Goal: Book appointment/travel/reservation

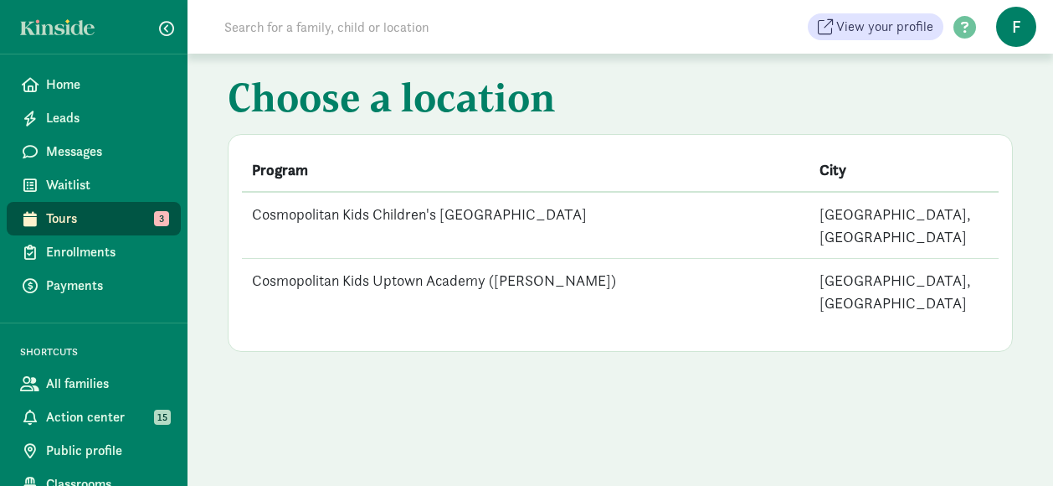
click at [435, 210] on td "Cosmopolitan Kids Children's [GEOGRAPHIC_DATA]" at bounding box center [526, 225] width 568 height 67
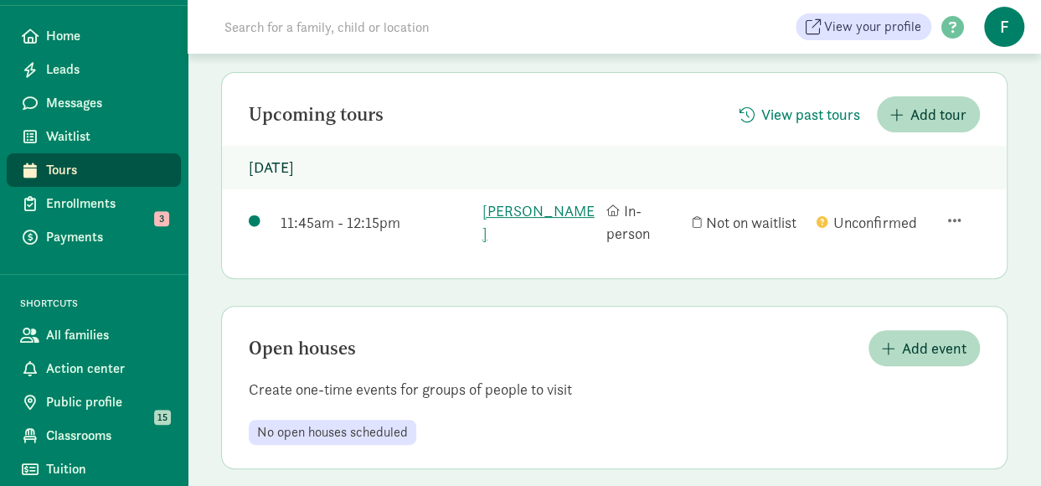
scroll to position [194, 0]
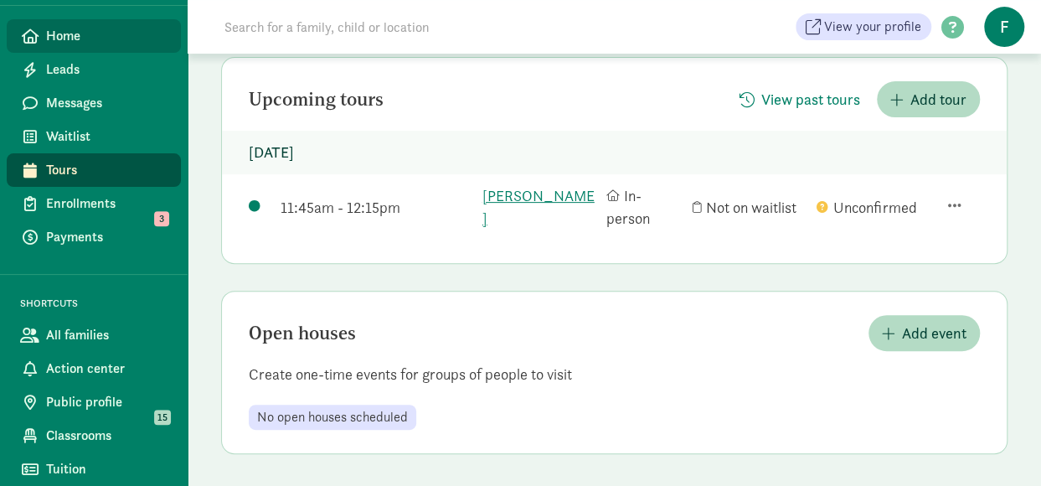
click at [59, 49] on link "Home" at bounding box center [94, 35] width 174 height 33
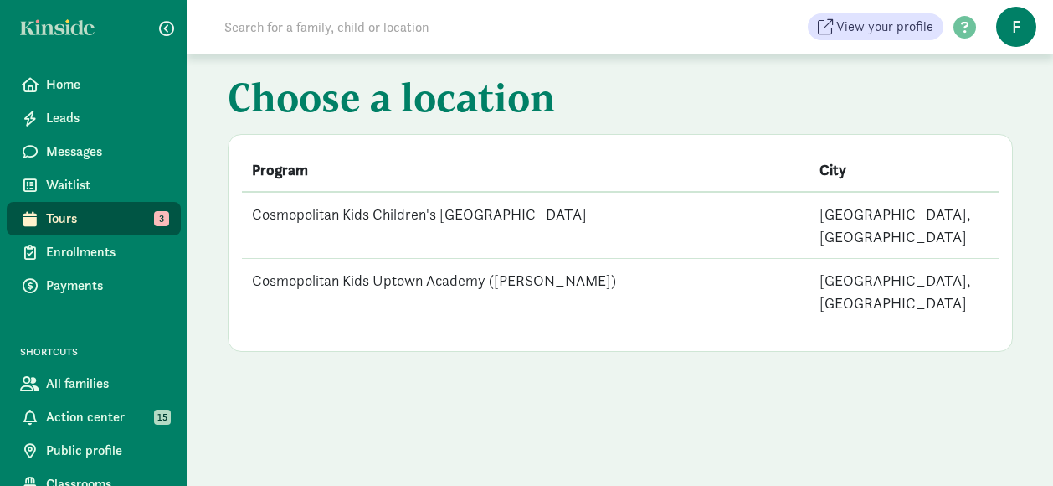
click at [278, 203] on td "Cosmopolitan Kids Children's [GEOGRAPHIC_DATA]" at bounding box center [526, 225] width 568 height 67
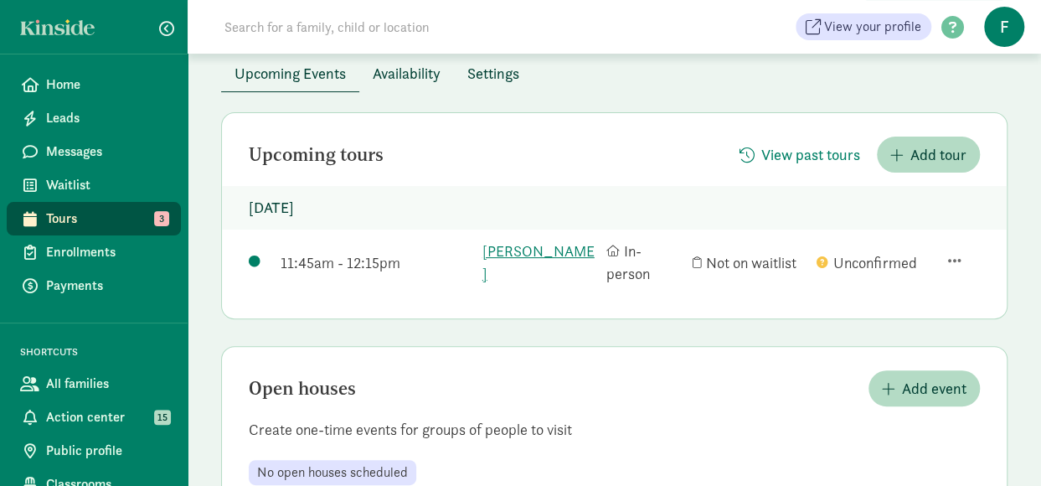
scroll to position [167, 0]
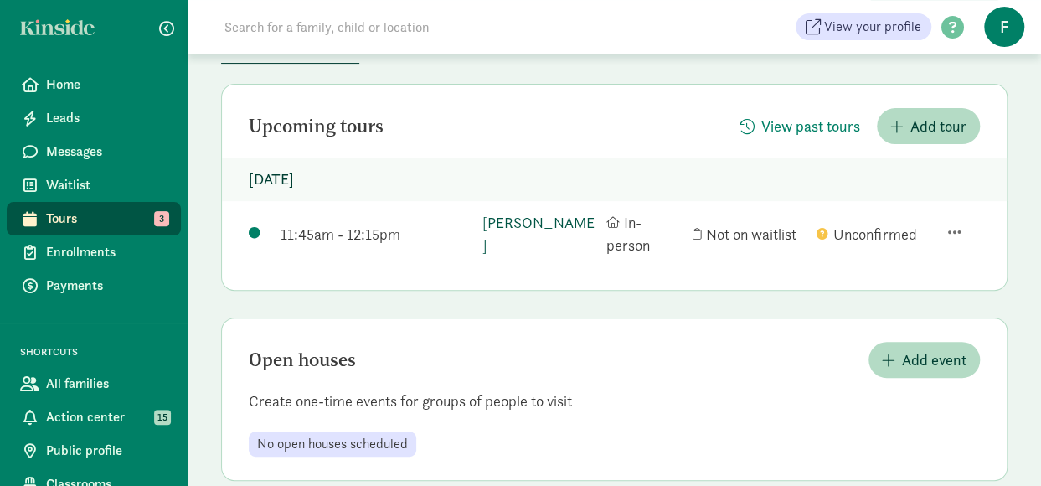
click at [524, 240] on link "[PERSON_NAME]" at bounding box center [540, 233] width 116 height 45
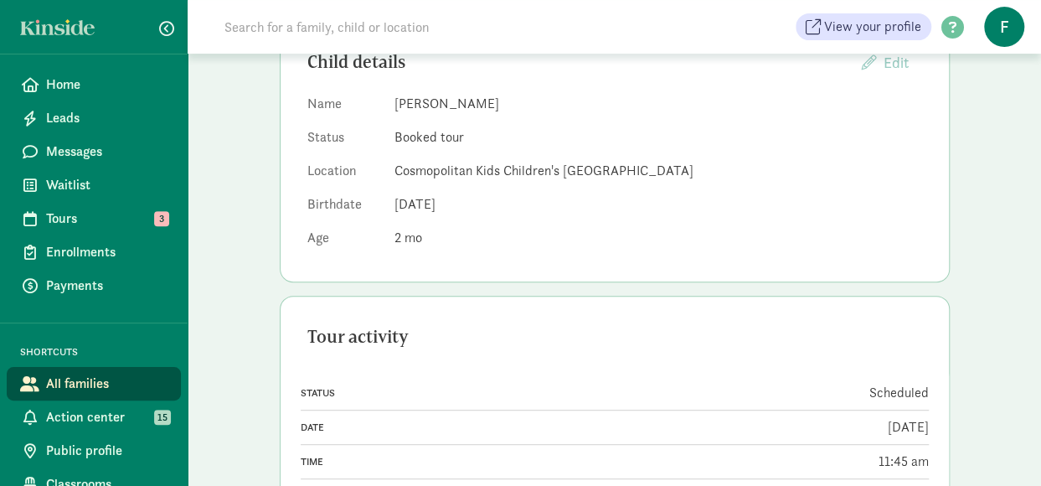
scroll to position [208, 0]
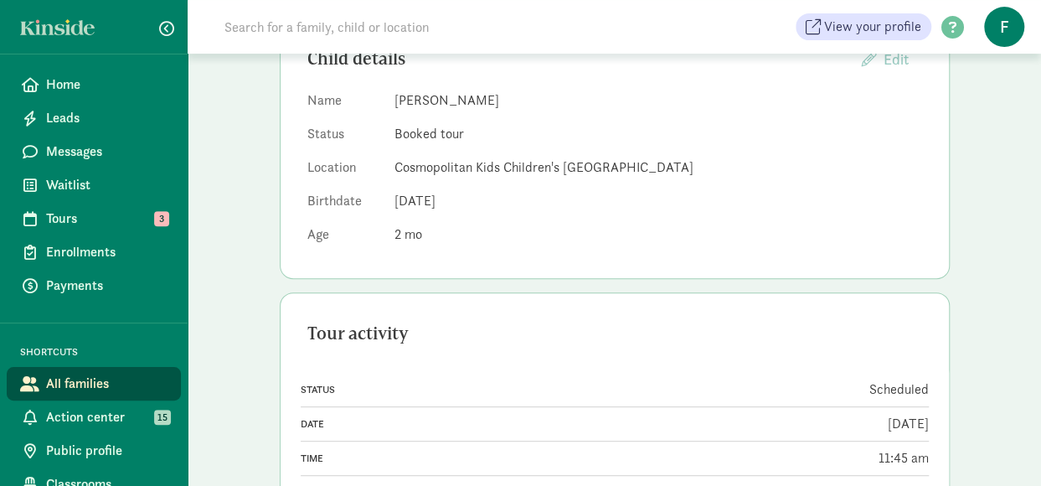
click at [900, 483] on link "View" at bounding box center [914, 492] width 28 height 18
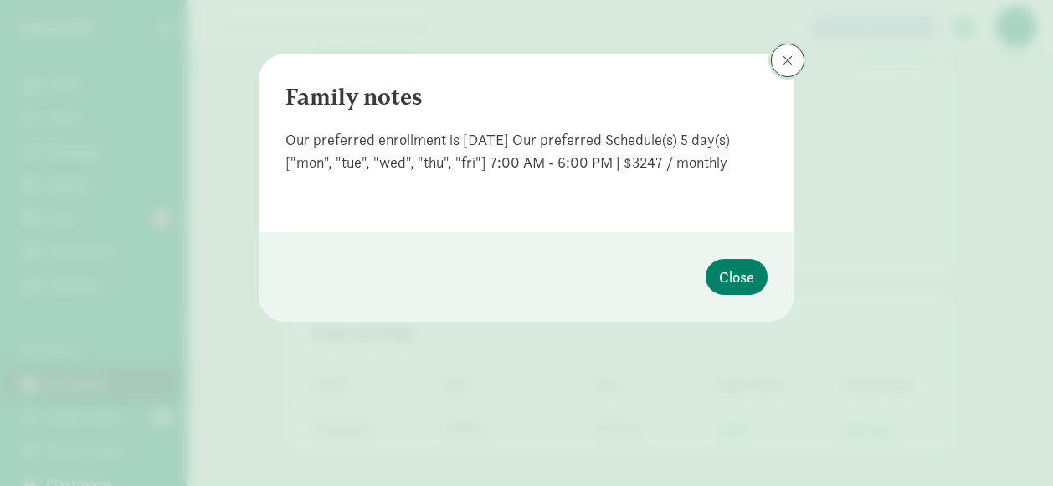
click at [800, 69] on button at bounding box center [787, 60] width 33 height 33
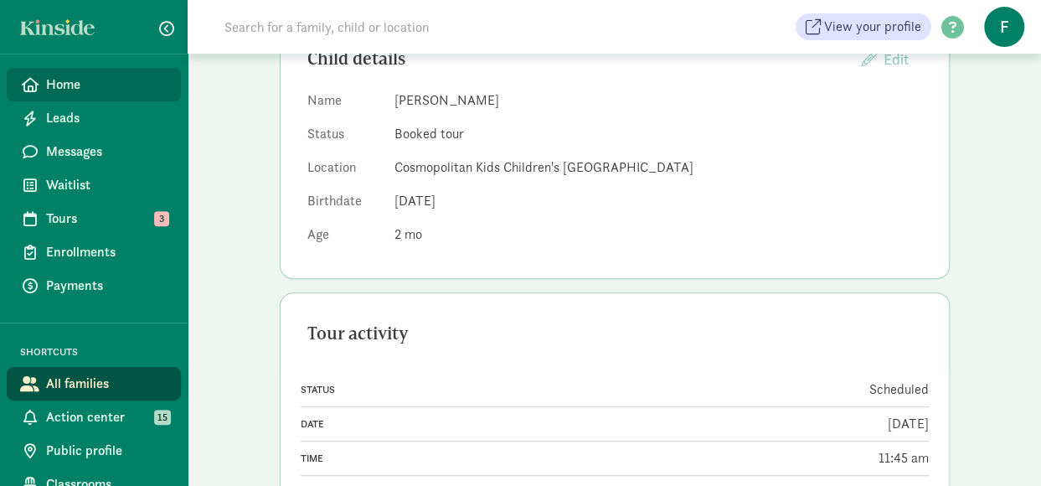
click at [53, 69] on link "Home" at bounding box center [94, 84] width 174 height 33
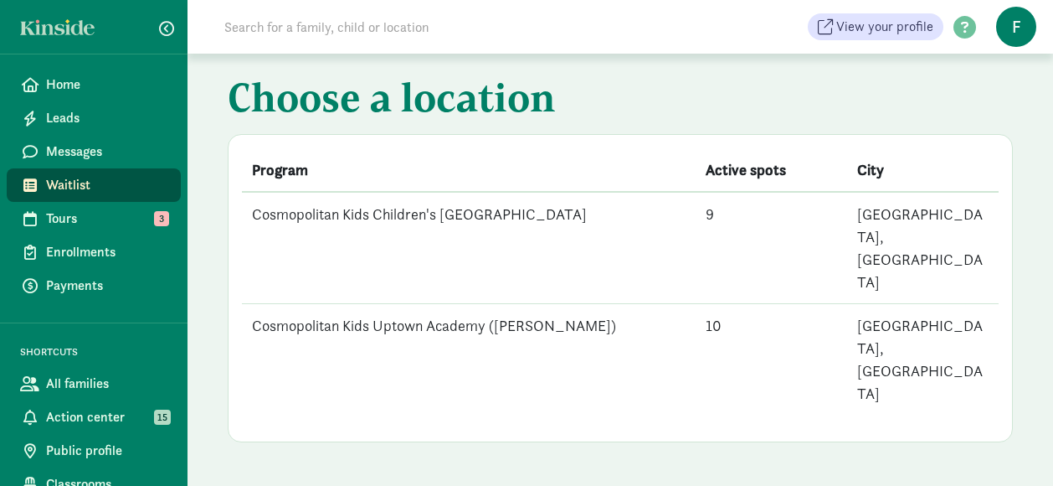
click at [423, 205] on td "Cosmopolitan Kids Children's [GEOGRAPHIC_DATA]" at bounding box center [469, 248] width 454 height 112
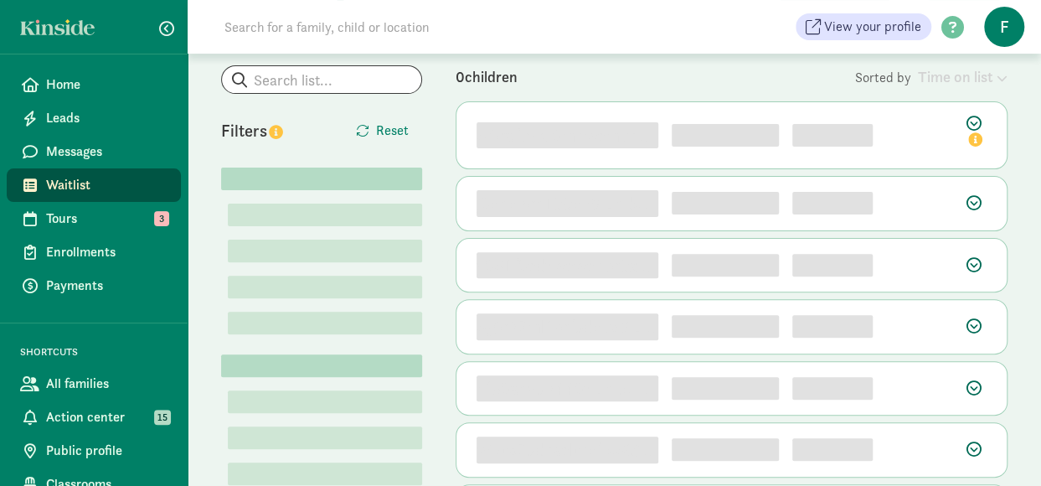
scroll to position [167, 0]
